Goal: Find specific page/section: Find specific page/section

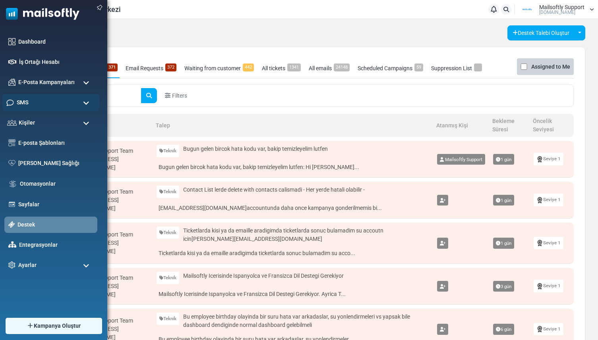
click at [28, 101] on span "SMS" at bounding box center [23, 102] width 12 height 9
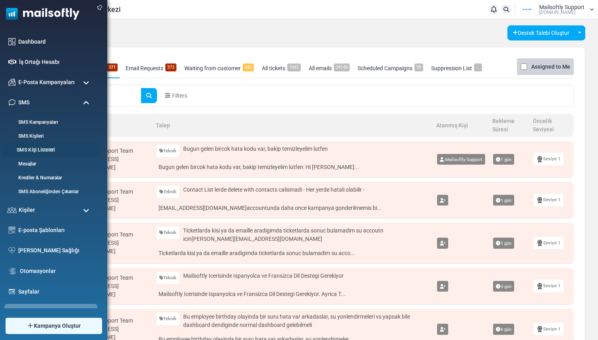
click at [29, 147] on link "SMS Kişi Listeleri" at bounding box center [49, 151] width 95 height 8
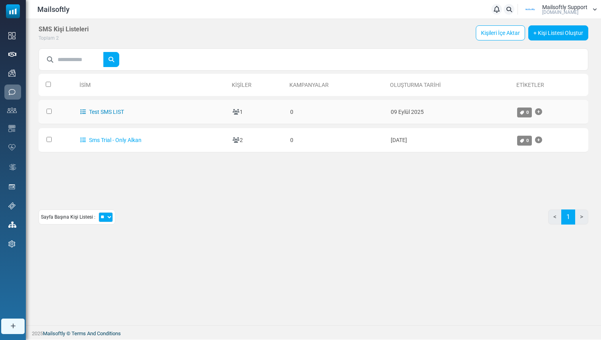
click at [117, 111] on link "Test SMS LIST" at bounding box center [102, 112] width 44 height 6
